Goal: Check status: Check status

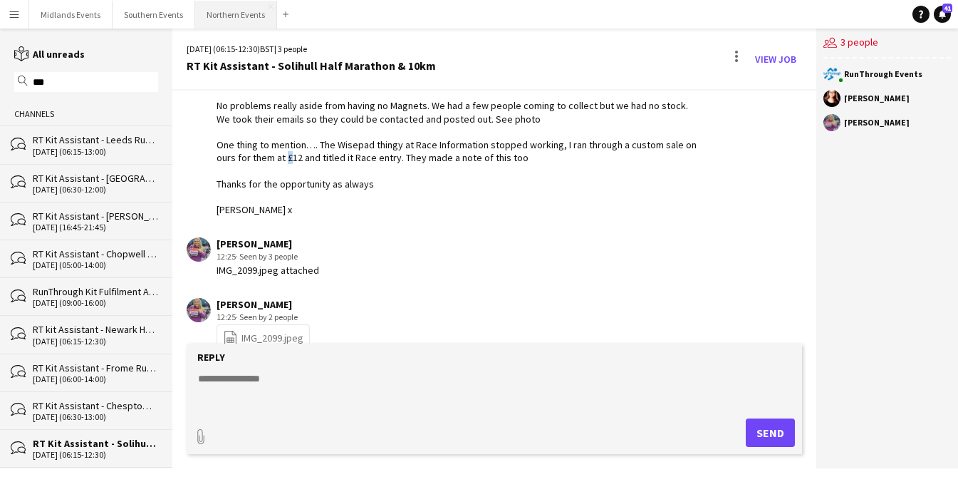
click at [232, 16] on button "Northern Events Close" at bounding box center [236, 15] width 82 height 28
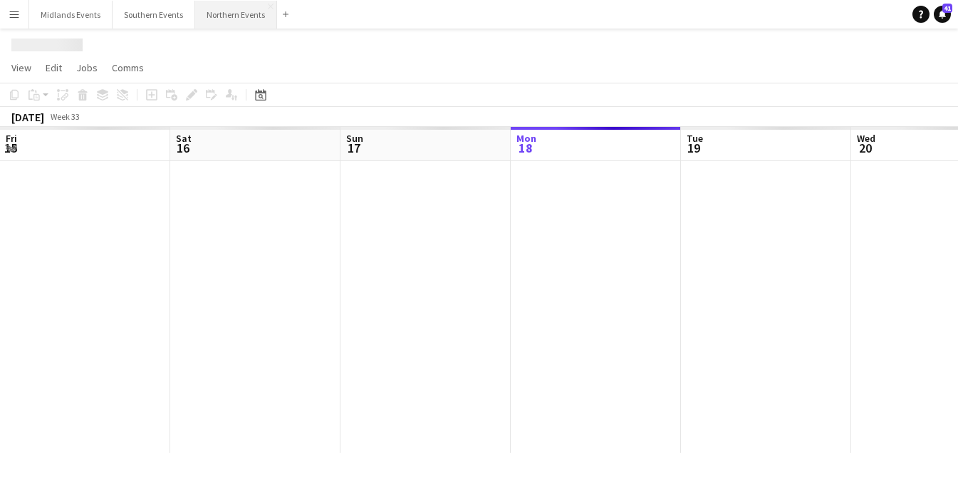
scroll to position [0, 341]
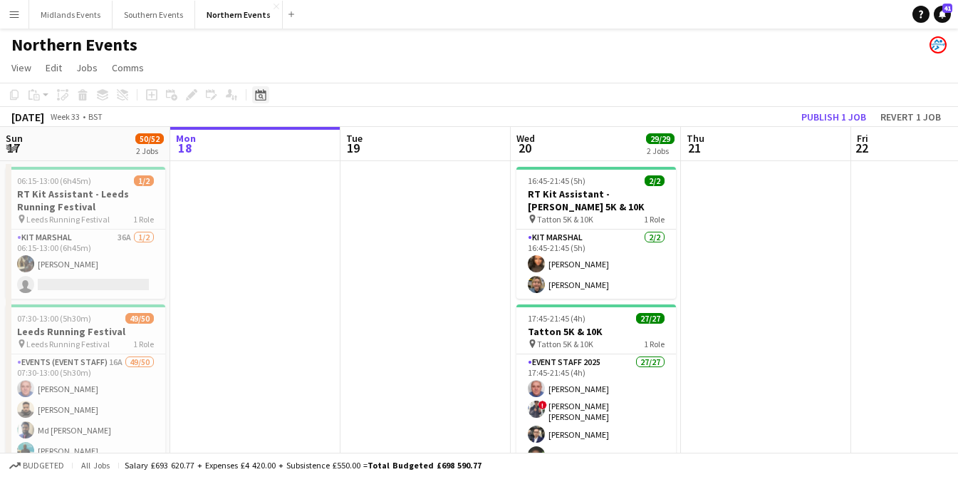
click at [258, 90] on icon at bounding box center [260, 94] width 11 height 11
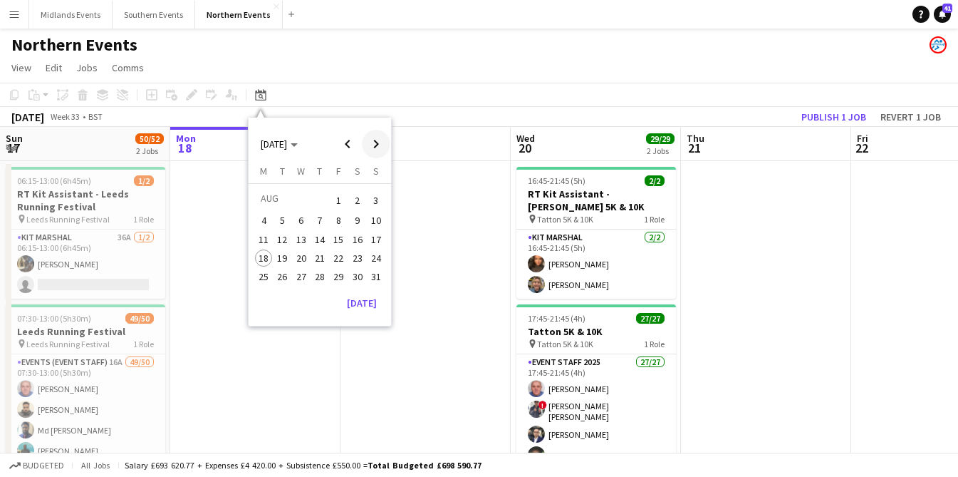
click at [379, 143] on span "Next month" at bounding box center [376, 144] width 28 height 28
click at [420, 193] on app-date-cell at bounding box center [426, 353] width 170 height 384
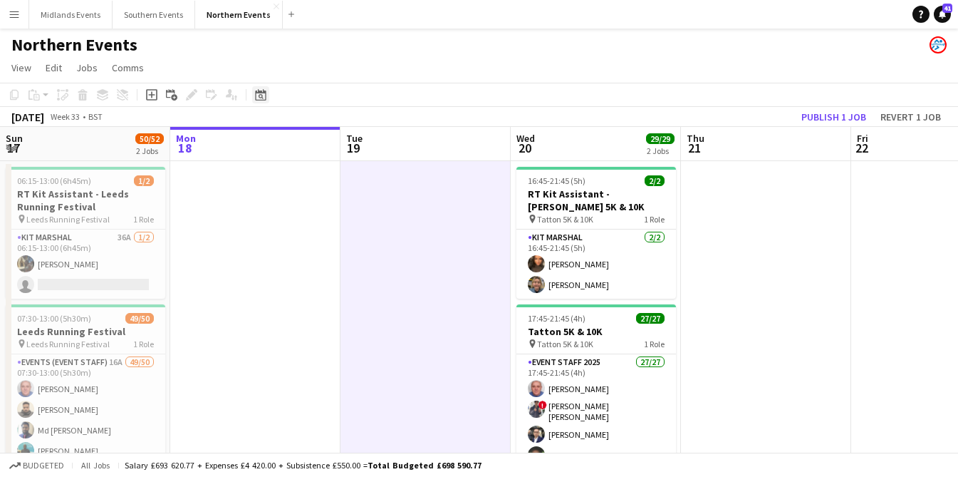
click at [264, 95] on icon "Date picker" at bounding box center [260, 94] width 11 height 11
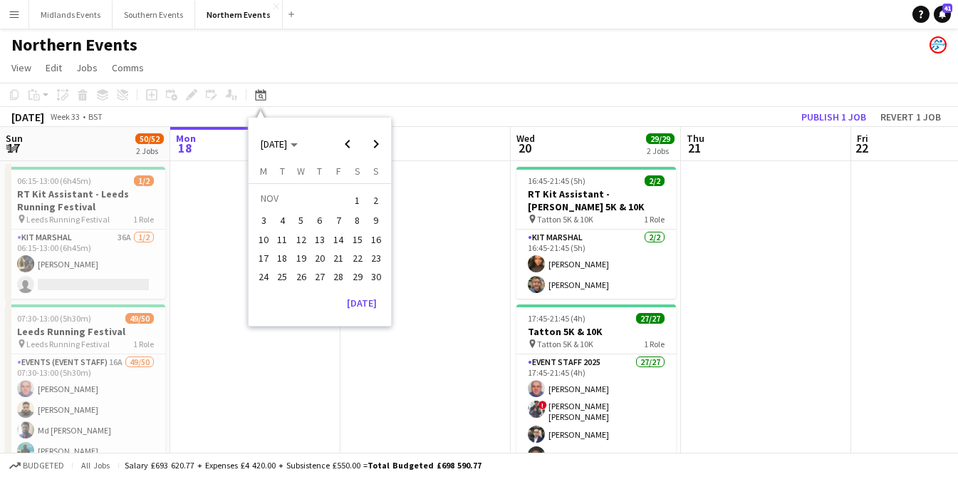
click at [370, 199] on span "2" at bounding box center [376, 200] width 17 height 20
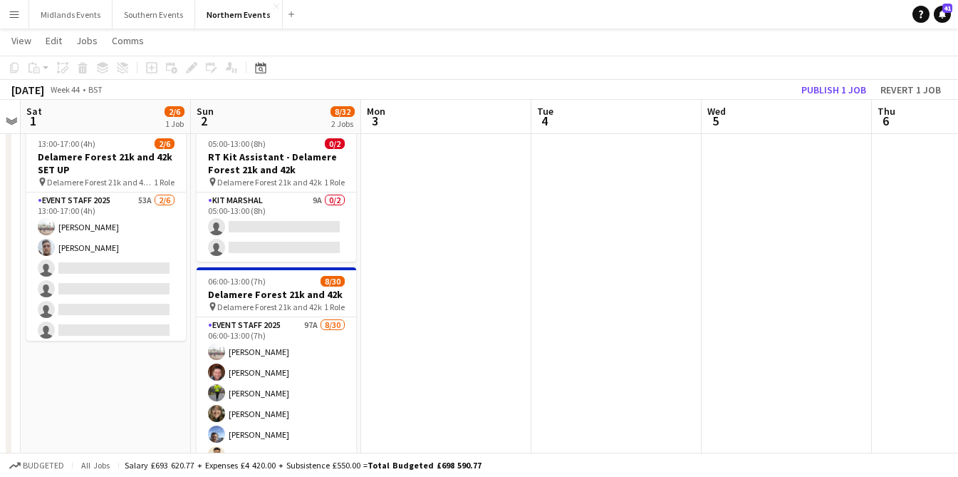
scroll to position [0, 0]
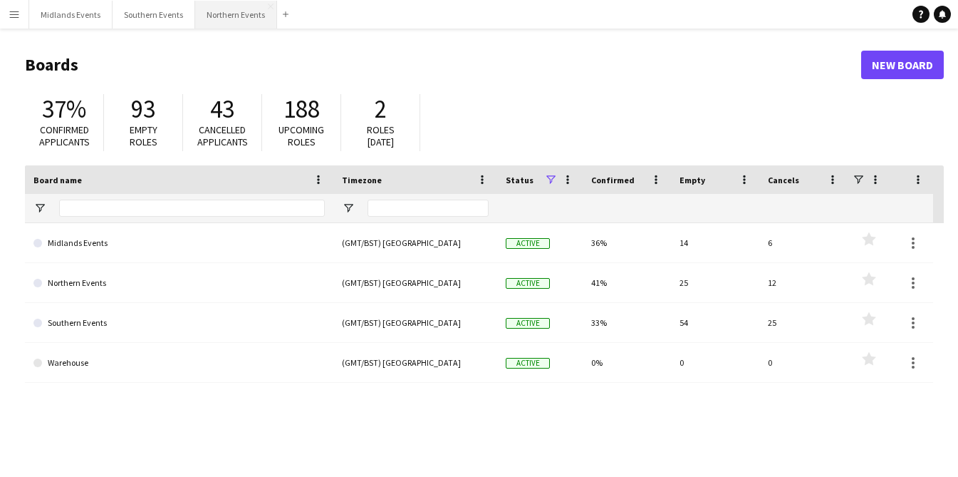
click at [222, 13] on button "Northern Events Close" at bounding box center [236, 15] width 82 height 28
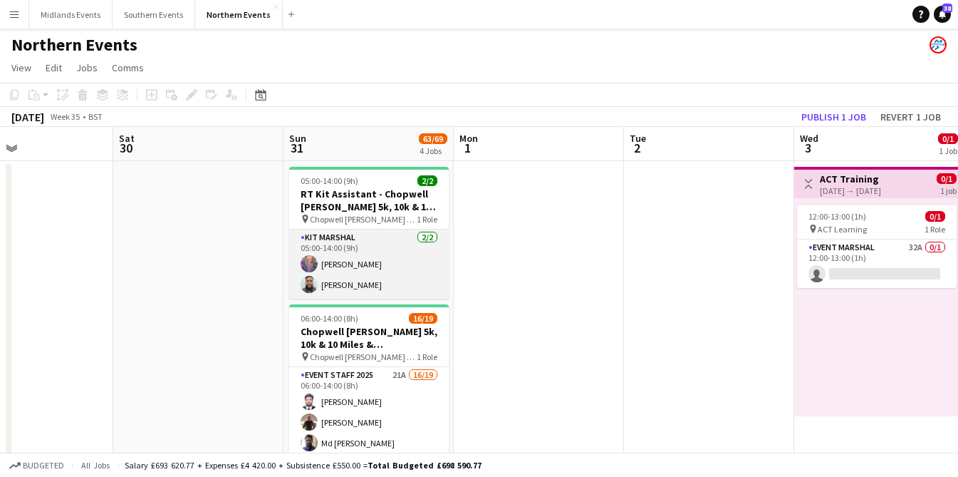
click at [339, 271] on app-card-role "Kit Marshal [DATE] 05:00-14:00 (9h) [PERSON_NAME] [PERSON_NAME]" at bounding box center [369, 263] width 160 height 69
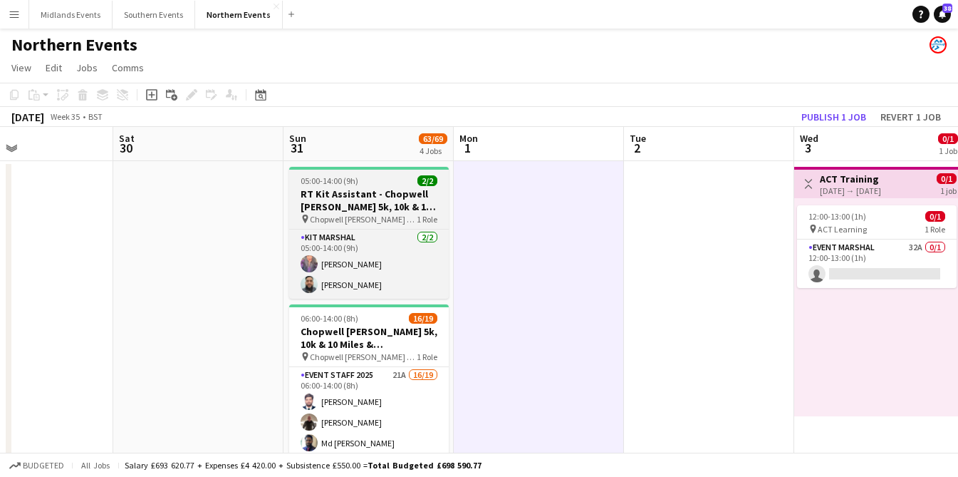
click at [384, 197] on h3 "RT Kit Assistant - Chopwell [PERSON_NAME] 5k, 10k & 10 Miles & [PERSON_NAME]" at bounding box center [369, 200] width 160 height 26
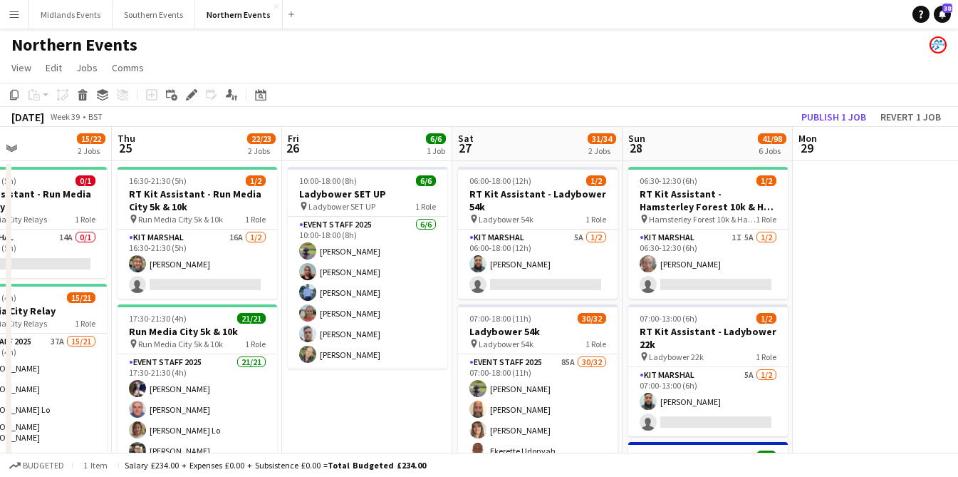
scroll to position [0, 399]
